Goal: Information Seeking & Learning: Learn about a topic

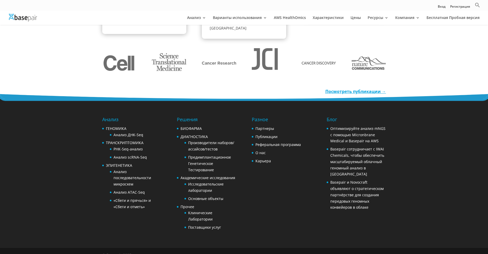
scroll to position [797, 0]
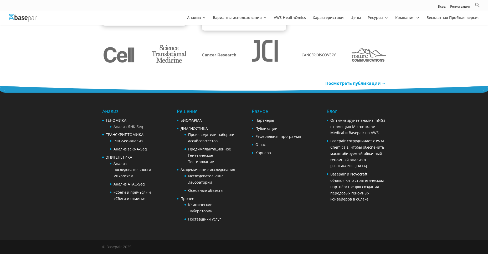
click at [133, 125] on ya-tr-span "Анализ ДНК-Seq" at bounding box center [129, 126] width 30 height 5
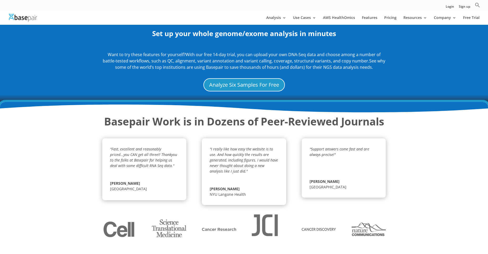
scroll to position [559, 0]
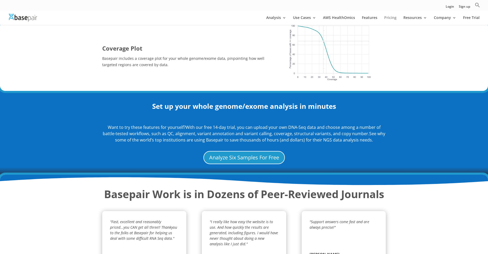
click at [392, 17] on ya-tr-span "Pricing" at bounding box center [391, 17] width 12 height 5
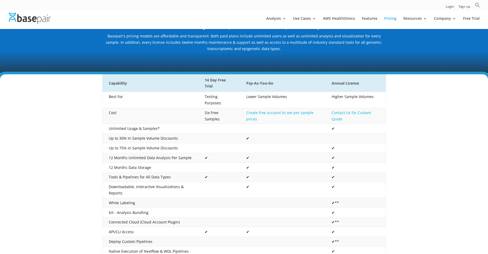
scroll to position [79, 0]
